Goal: Task Accomplishment & Management: Use online tool/utility

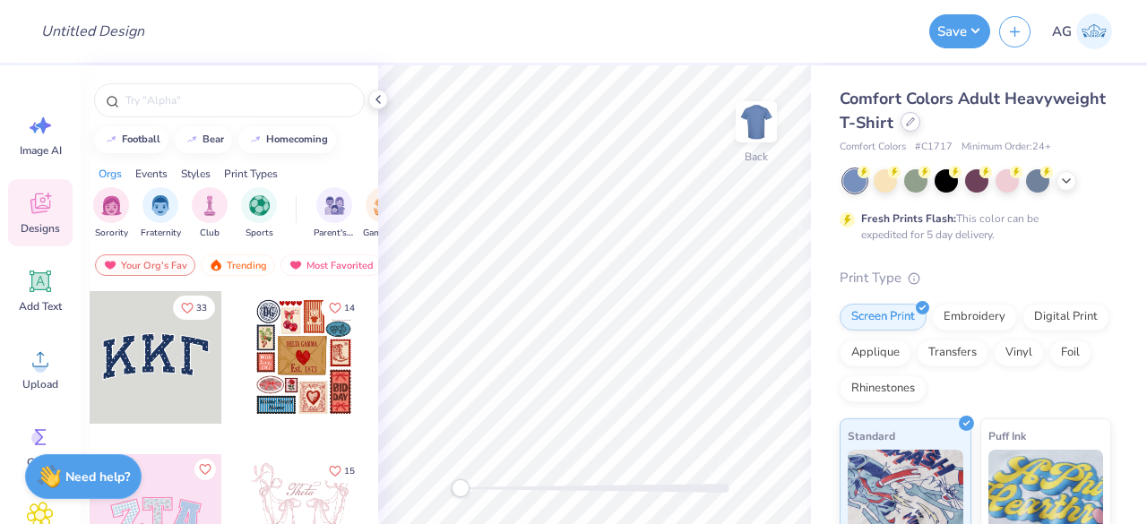
click at [920, 125] on div at bounding box center [911, 122] width 20 height 20
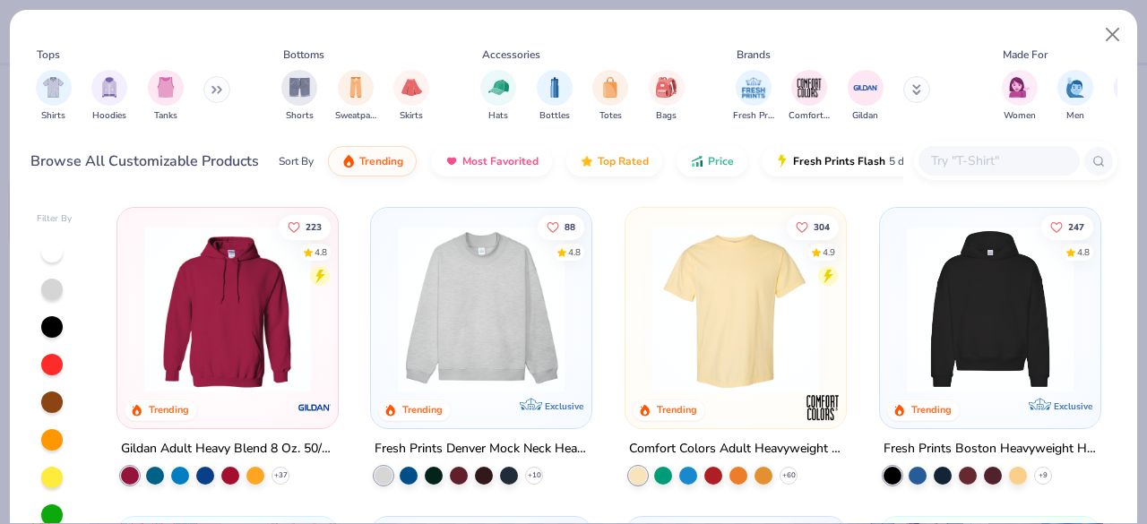
click at [959, 168] on input "text" at bounding box center [998, 161] width 138 height 21
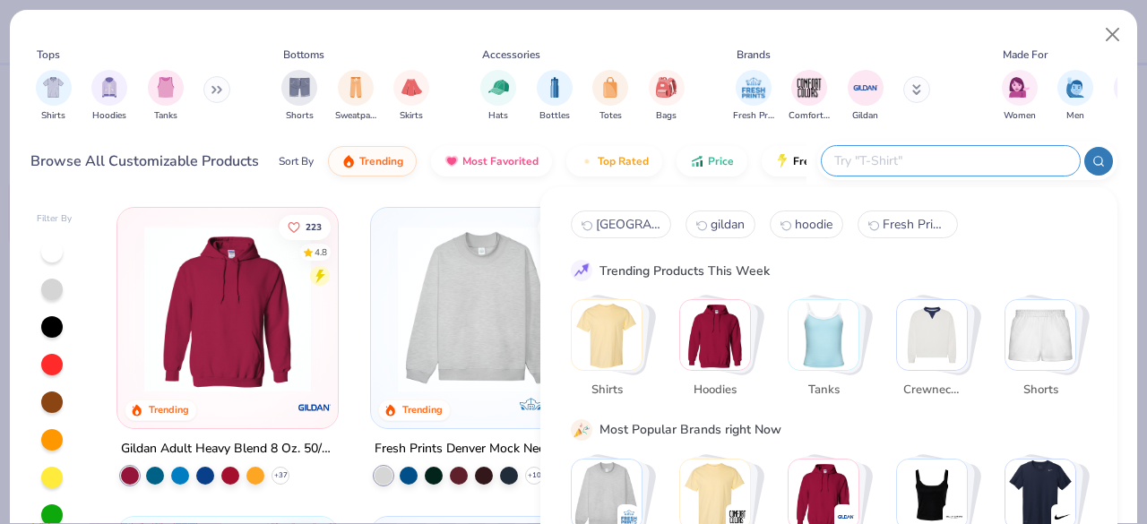
paste input "Comfort Colors Unisex Lightweight Cotton Crewneck Sweatshirt"
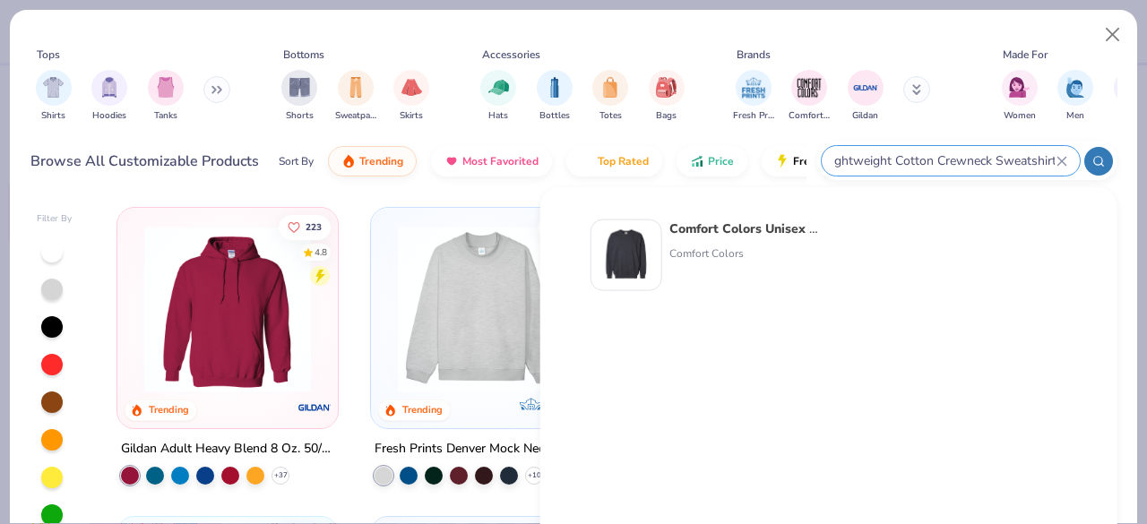
type input "Comfort Colors Unisex Lightweight Cotton Crewneck Sweatshirt"
click at [717, 235] on strong "Comfort Colors Unisex Lightweight Cotton Crewneck Sweatshirt" at bounding box center [865, 228] width 391 height 17
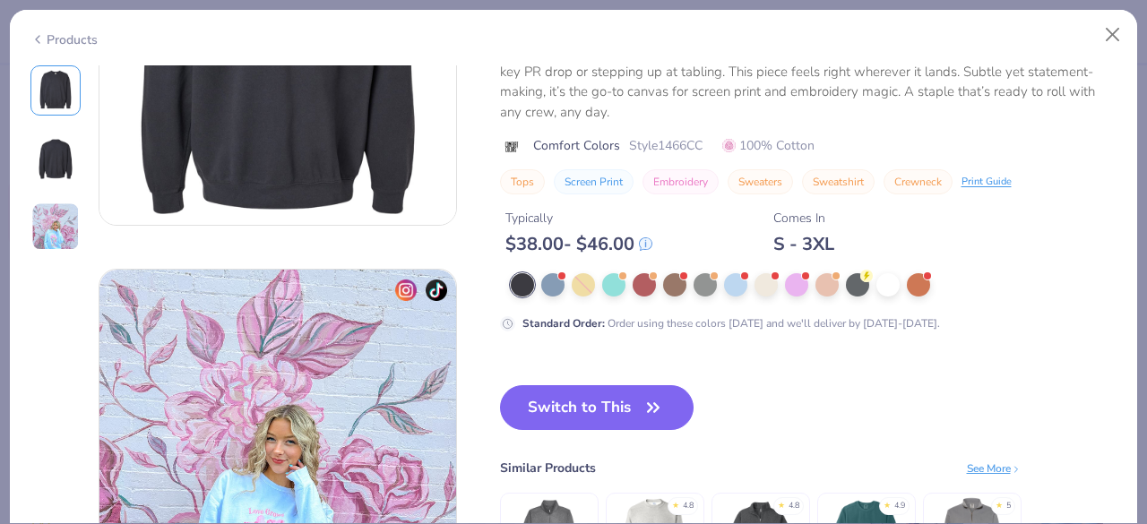
scroll to position [627, 0]
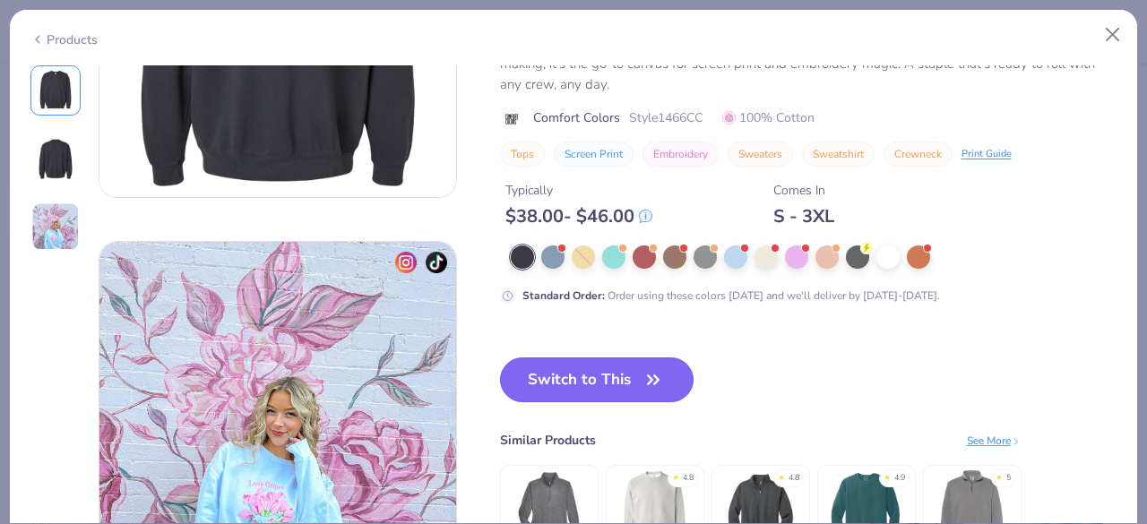
click at [574, 373] on button "Switch to This" at bounding box center [597, 380] width 194 height 45
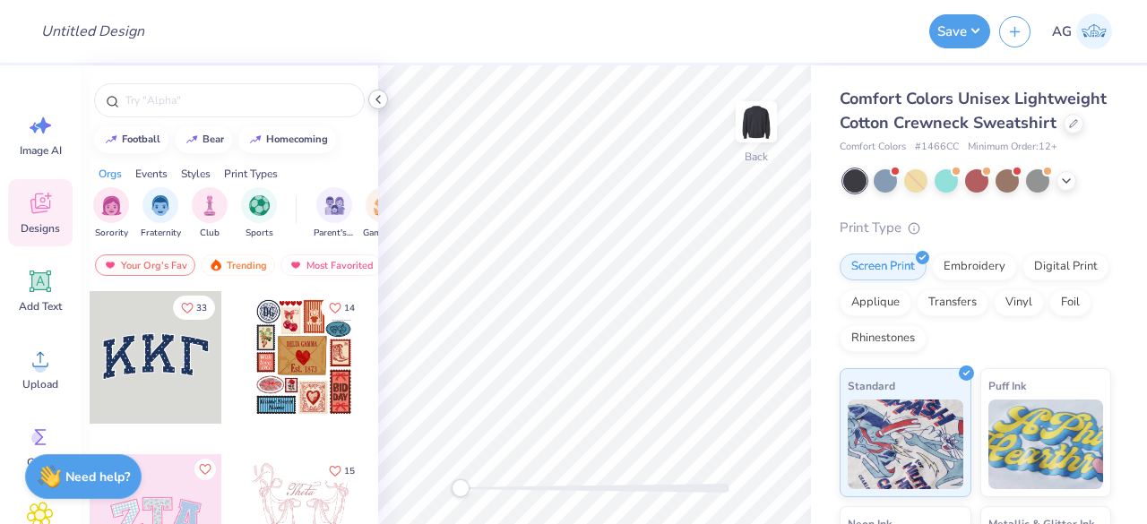
click at [374, 104] on icon at bounding box center [378, 99] width 14 height 14
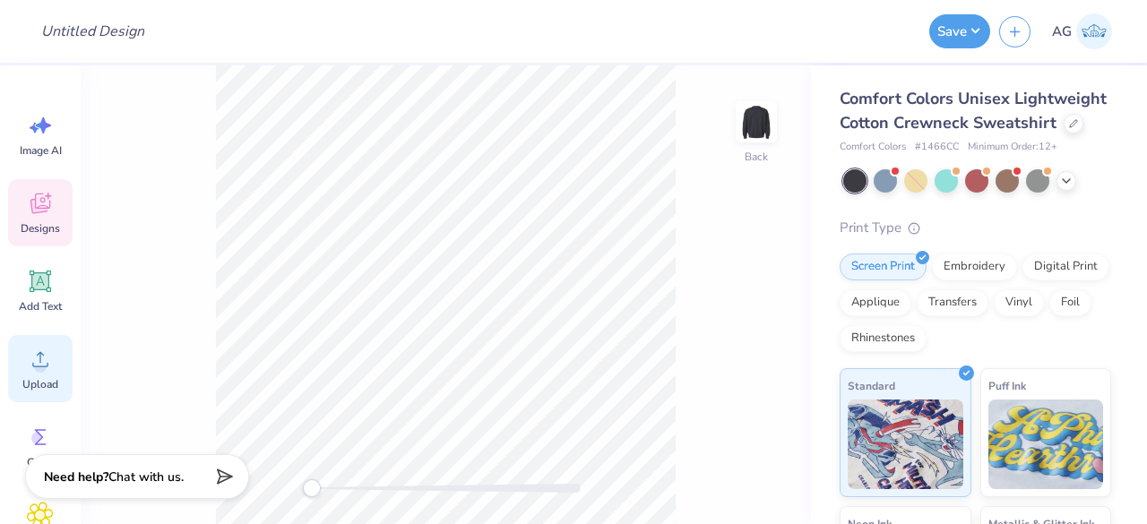
click at [43, 355] on icon at bounding box center [40, 359] width 16 height 15
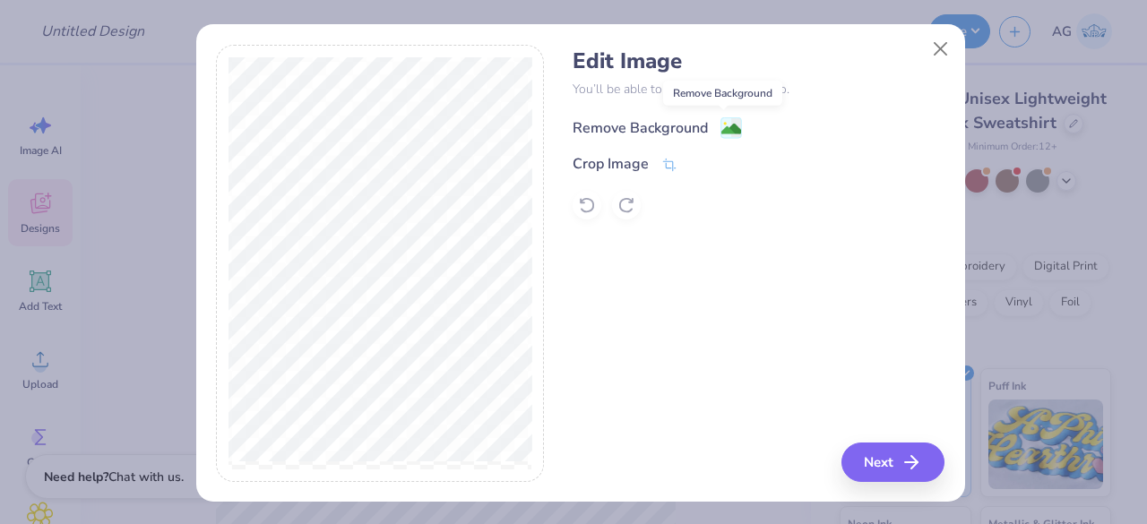
click at [723, 124] on circle at bounding box center [724, 123] width 3 height 3
click at [667, 166] on icon at bounding box center [669, 167] width 16 height 16
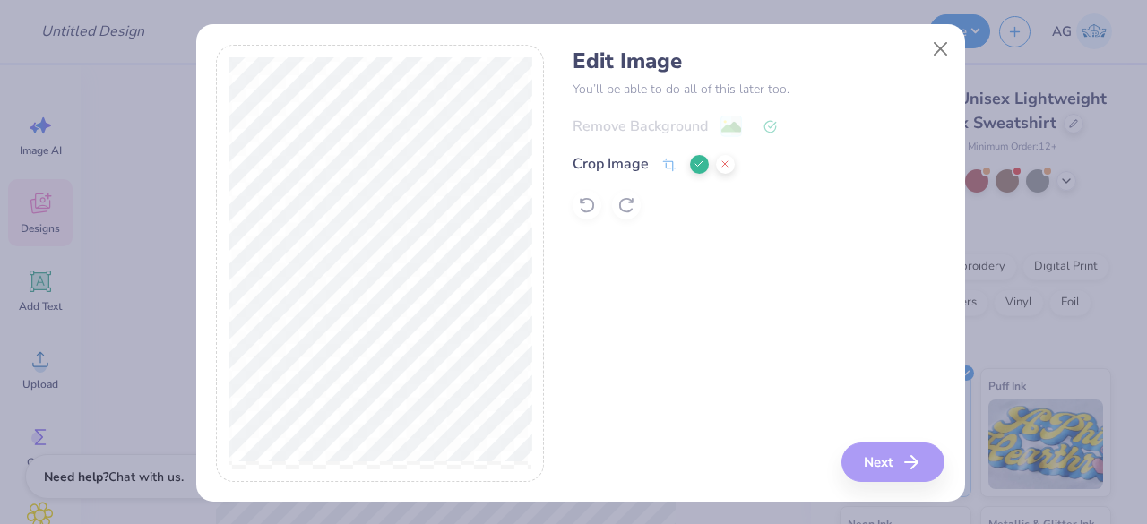
click at [694, 160] on icon at bounding box center [699, 164] width 11 height 11
click at [887, 454] on button "Next" at bounding box center [895, 462] width 103 height 39
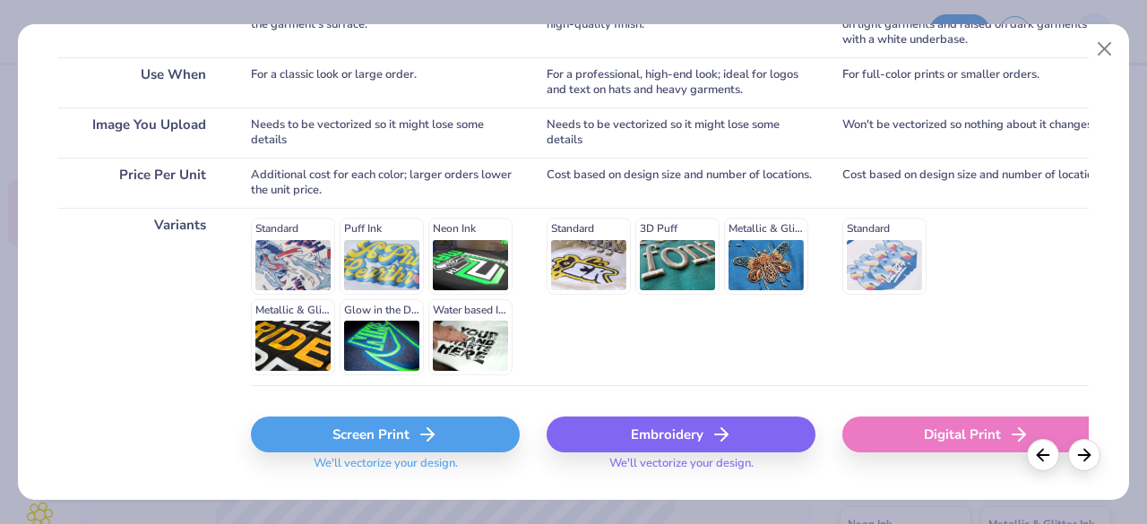
scroll to position [367, 0]
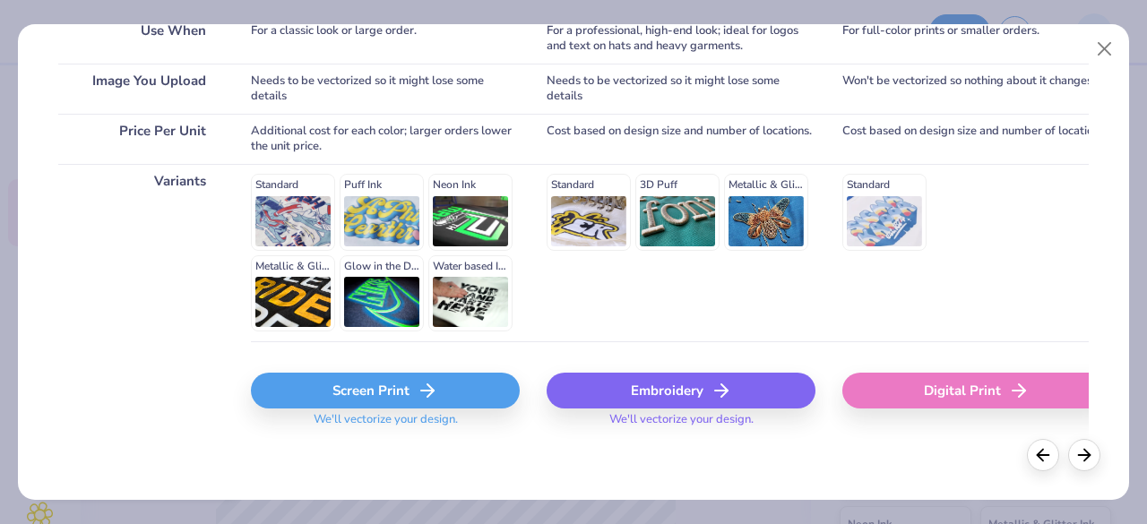
click at [417, 380] on icon at bounding box center [428, 391] width 22 height 22
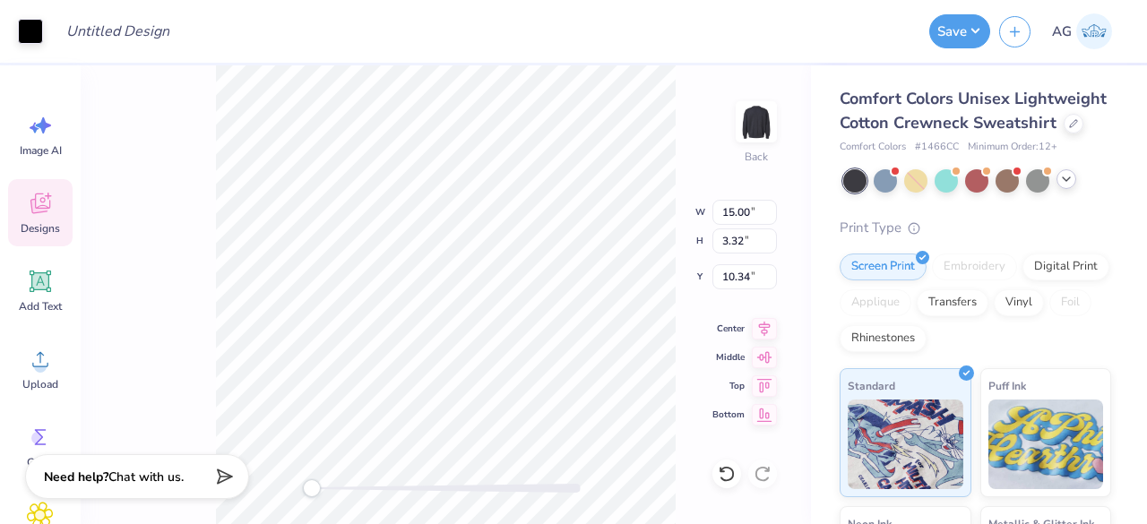
click at [1064, 186] on icon at bounding box center [1066, 179] width 14 height 14
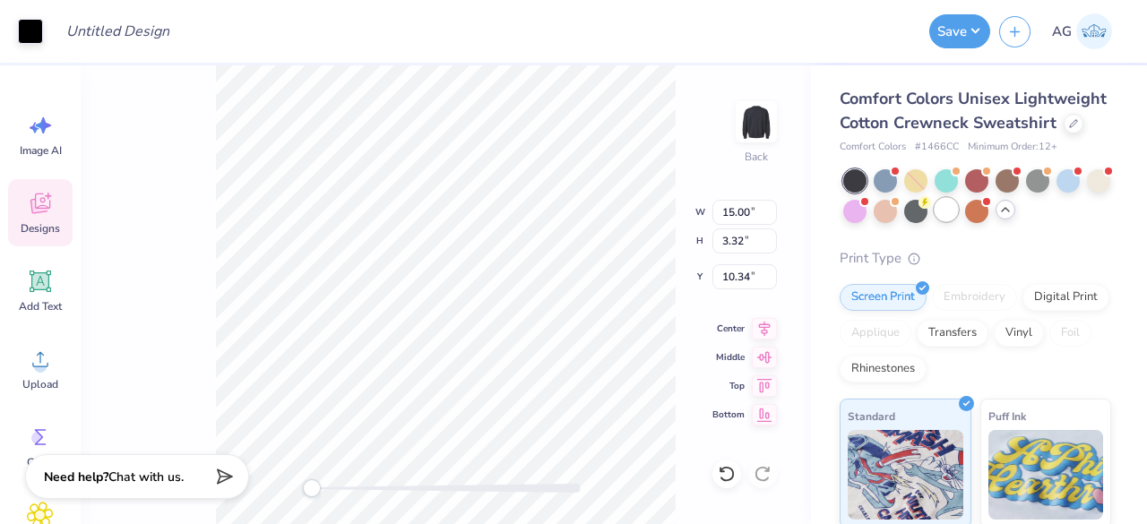
click at [958, 221] on div at bounding box center [946, 209] width 23 height 23
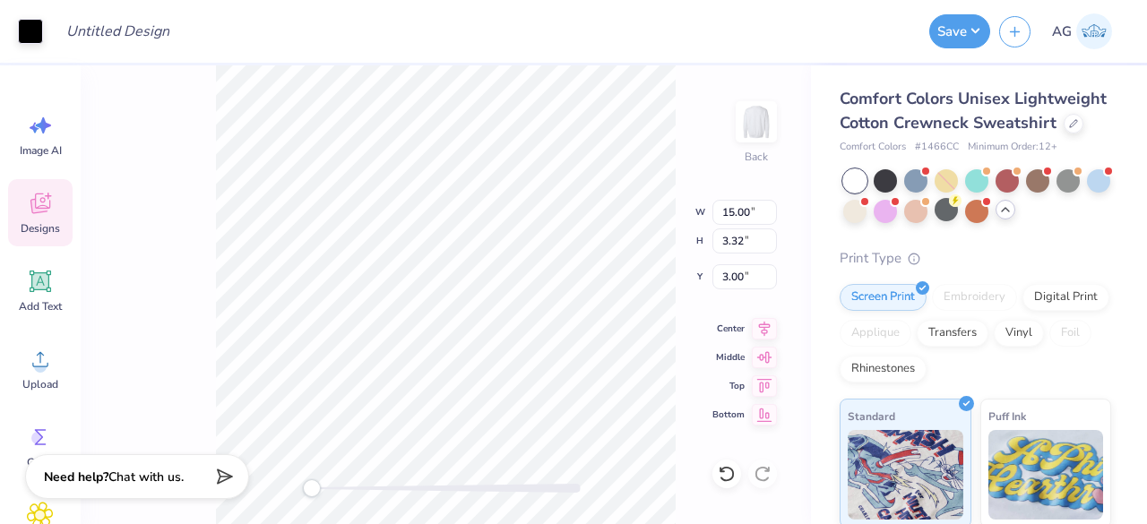
type input "3.00"
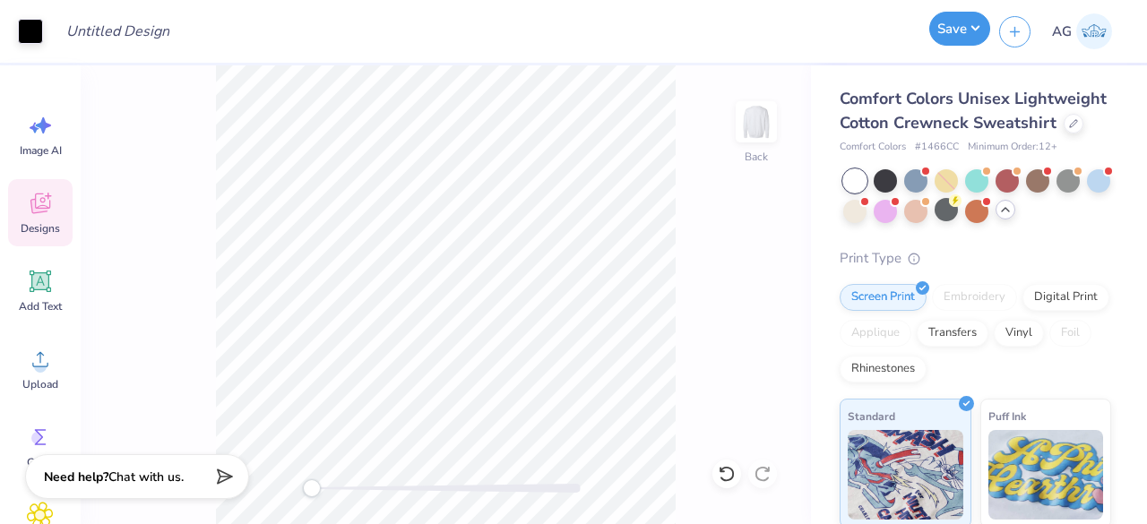
click at [976, 38] on button "Save" at bounding box center [959, 29] width 61 height 34
drag, startPoint x: 923, startPoint y: 169, endPoint x: 963, endPoint y: 172, distance: 39.5
click at [963, 155] on div "Comfort Colors # 1466CC Minimum Order: 12 +" at bounding box center [976, 147] width 272 height 15
copy span "1466CC"
